Goal: Check status: Check status

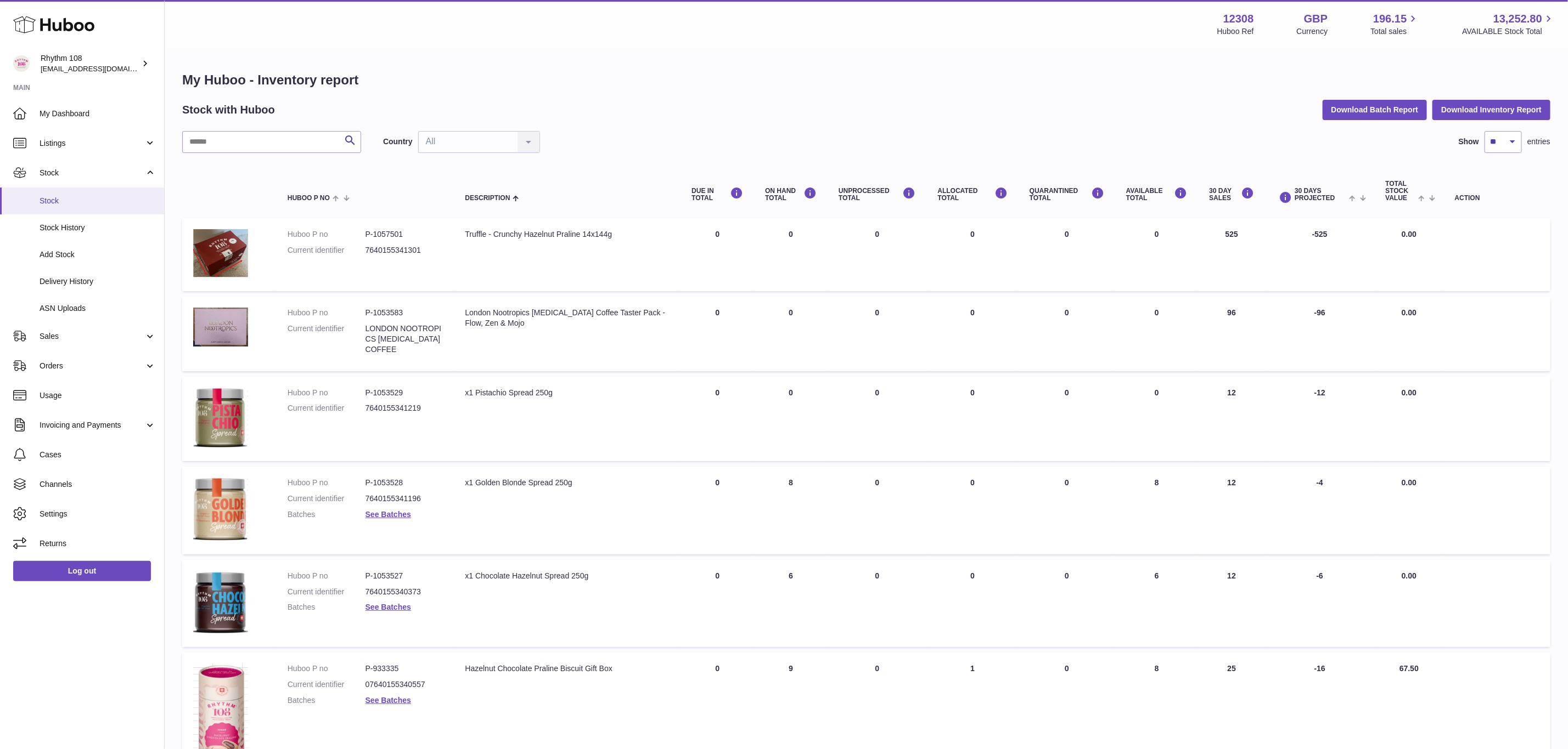
click at [51, 198] on span "Stock" at bounding box center [98, 200] width 117 height 10
click at [58, 111] on span "My Dashboard" at bounding box center [98, 113] width 117 height 10
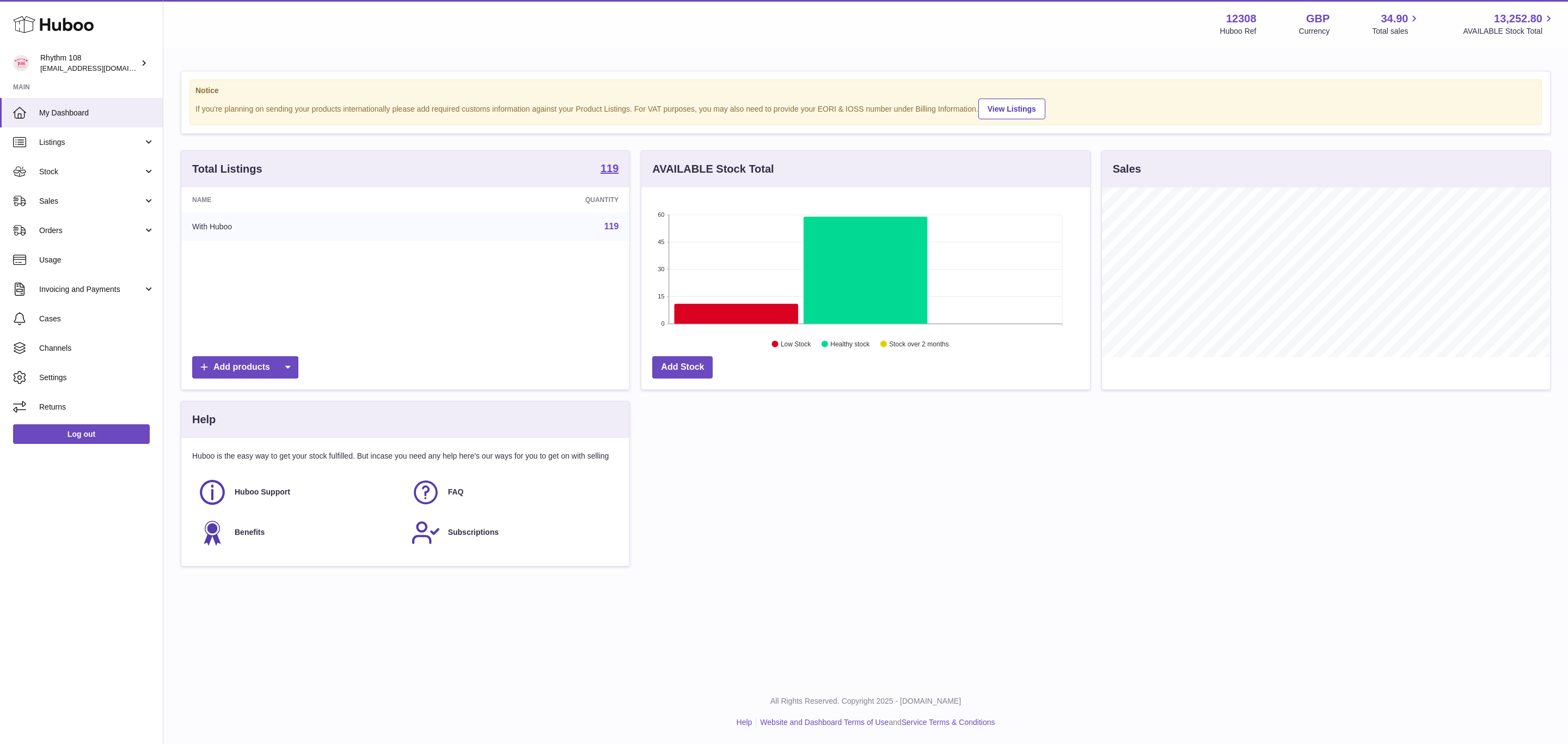
scroll to position [170, 448]
click at [87, 211] on link "Sales" at bounding box center [81, 201] width 163 height 30
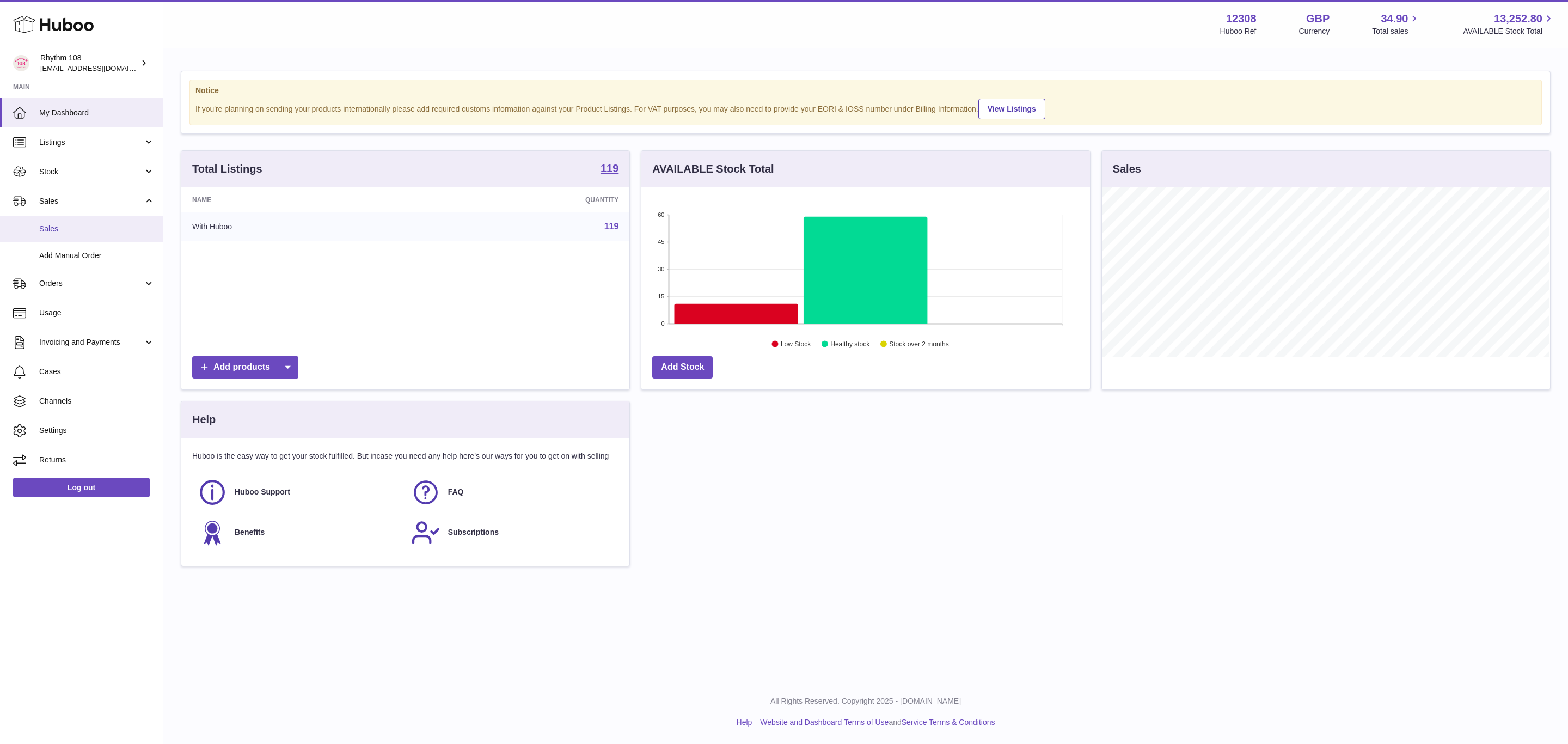
click at [90, 235] on link "Sales" at bounding box center [81, 229] width 163 height 27
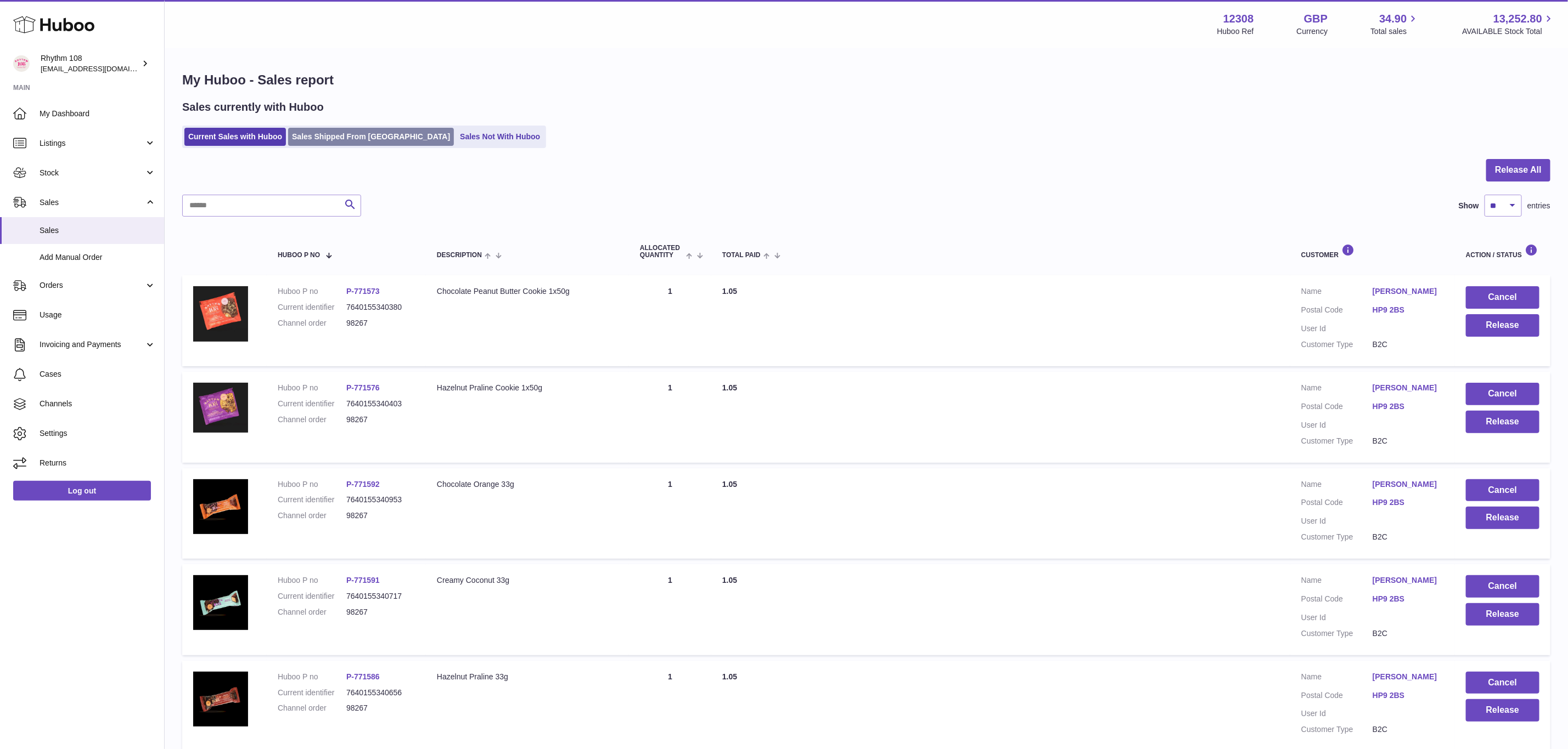
click at [342, 131] on link "Sales Shipped From [GEOGRAPHIC_DATA]" at bounding box center [371, 137] width 166 height 18
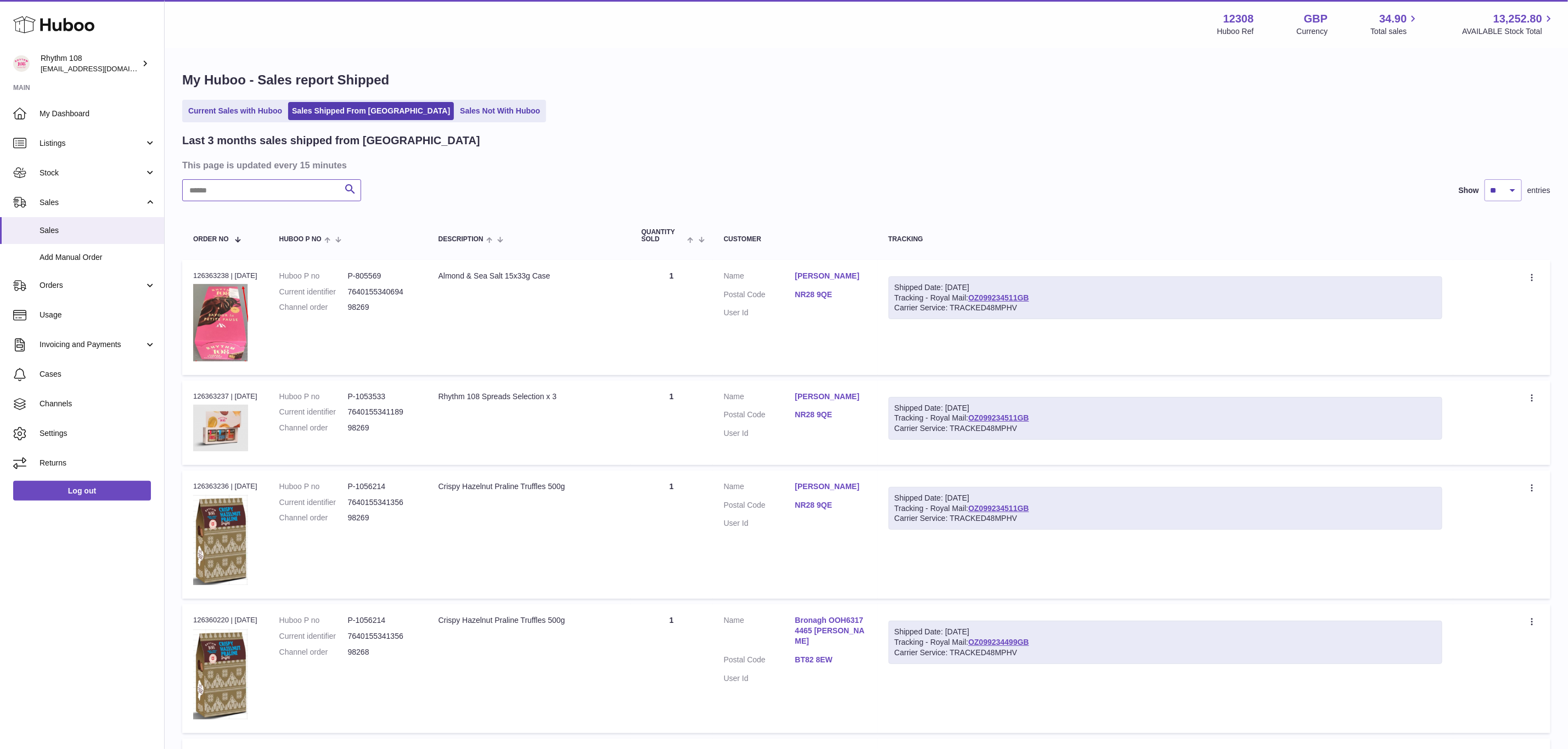
click at [277, 188] on input "text" at bounding box center [272, 190] width 179 height 22
paste input "*****"
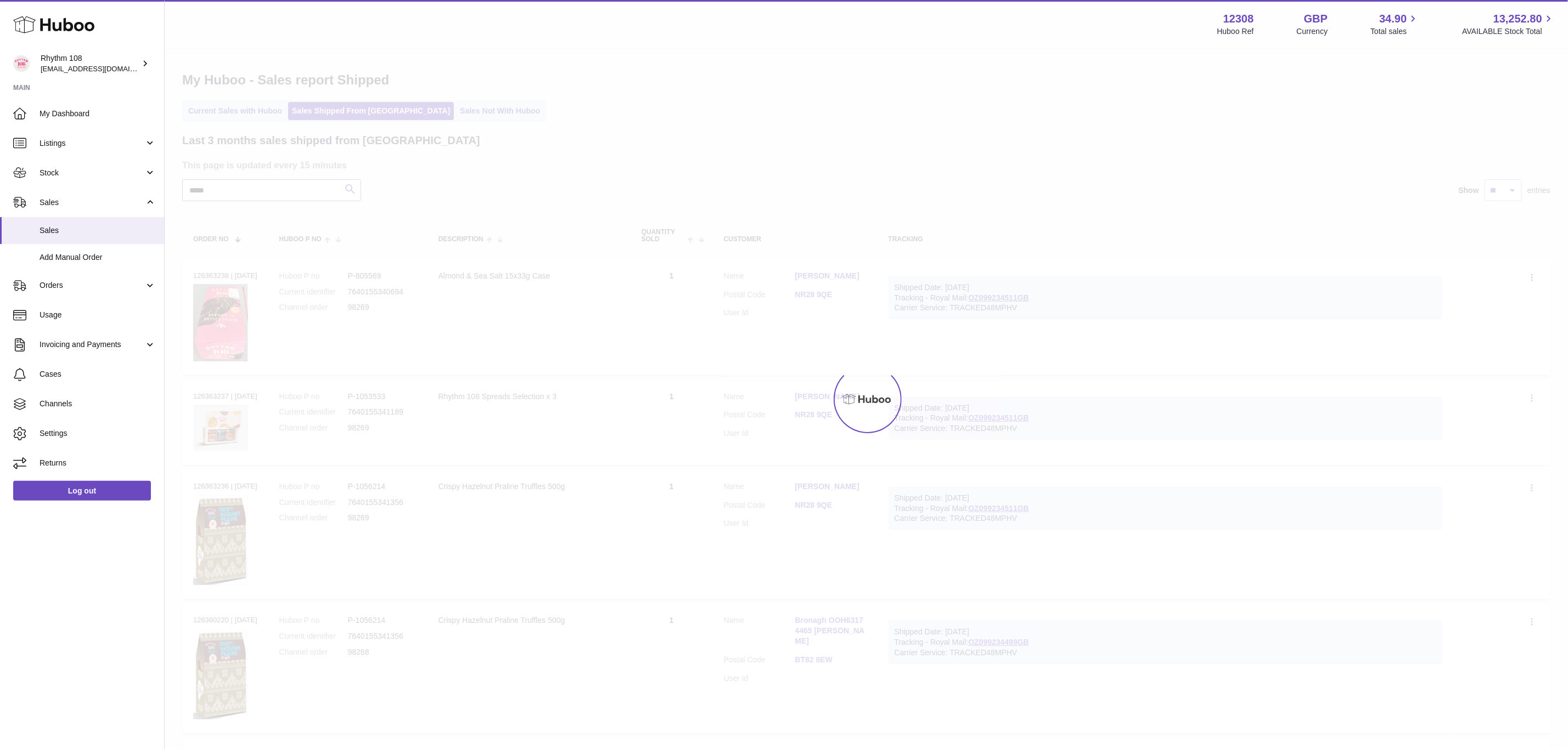
type input "*****"
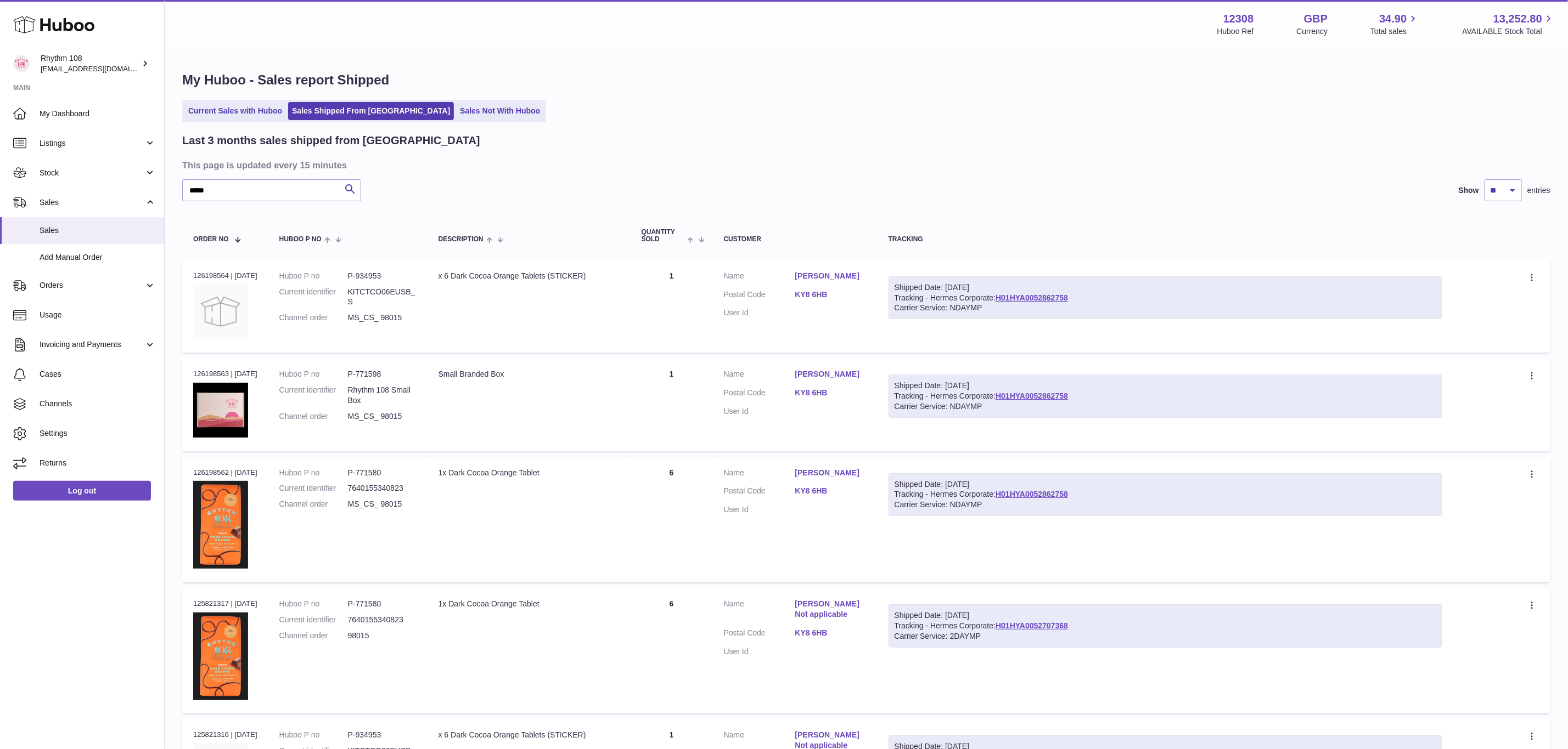
click at [1052, 304] on div "Carrier Service: NDAYMP" at bounding box center [1165, 307] width 541 height 10
click at [1049, 297] on link "H01HYA0052862758" at bounding box center [1031, 297] width 73 height 9
click at [45, 227] on span "Sales" at bounding box center [98, 230] width 117 height 10
